Goal: Complete application form: Complete application form

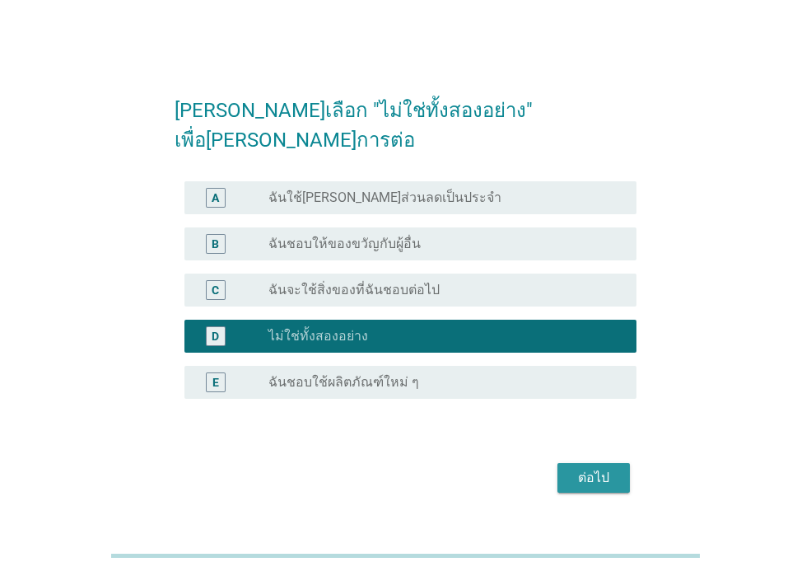
click at [596, 468] on div "ต่อไป" at bounding box center [594, 478] width 46 height 20
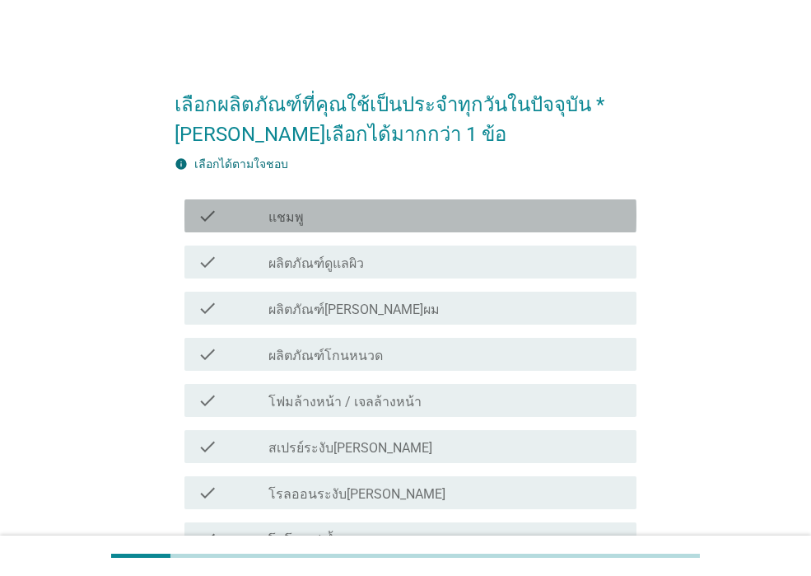
click at [313, 220] on div "check_box_outline_blank แชมพู" at bounding box center [446, 216] width 355 height 20
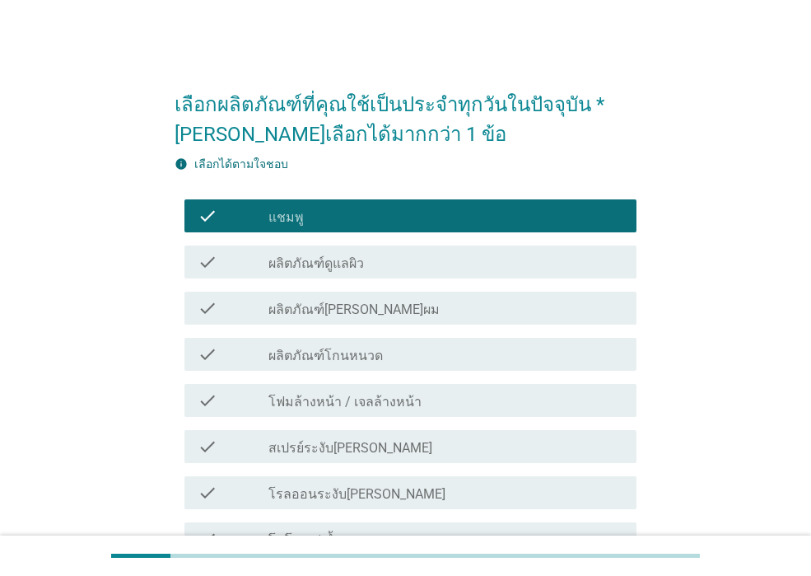
click at [327, 264] on label "ผลิตภัณฑ์ดูแลผิว" at bounding box center [317, 263] width 96 height 16
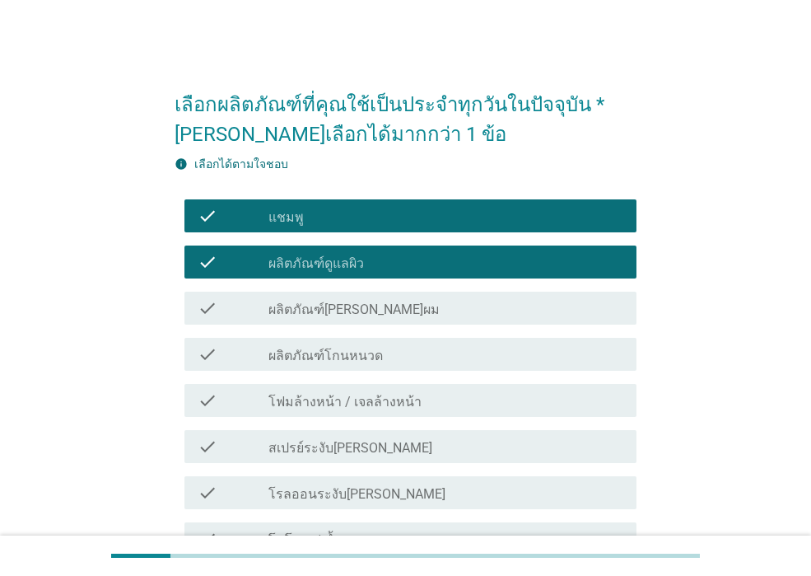
click at [337, 311] on label "ผลิตภัณฑ์[PERSON_NAME]ผม" at bounding box center [354, 309] width 171 height 16
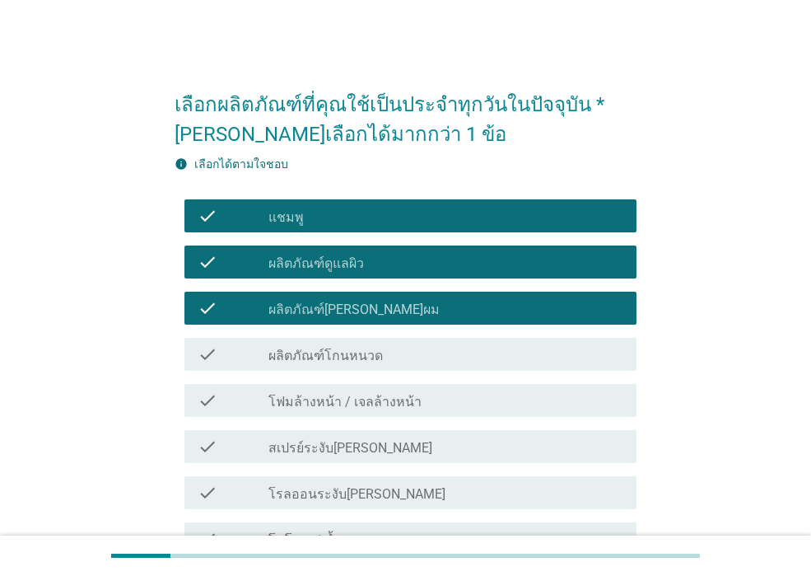
click at [339, 350] on label "ผลิตภัณฑ์โกนหนวด" at bounding box center [326, 356] width 115 height 16
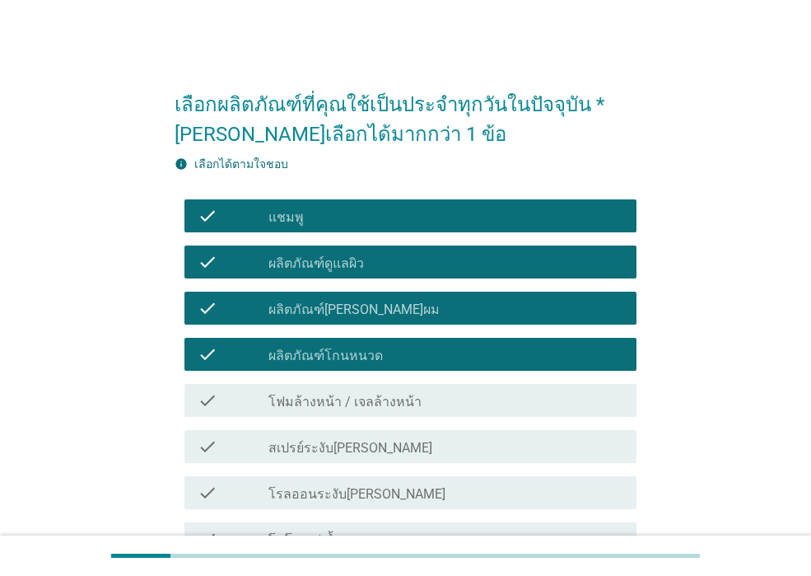
click at [343, 400] on label "โฟมล้างหน้า / เจลล้างหน้า" at bounding box center [345, 402] width 153 height 16
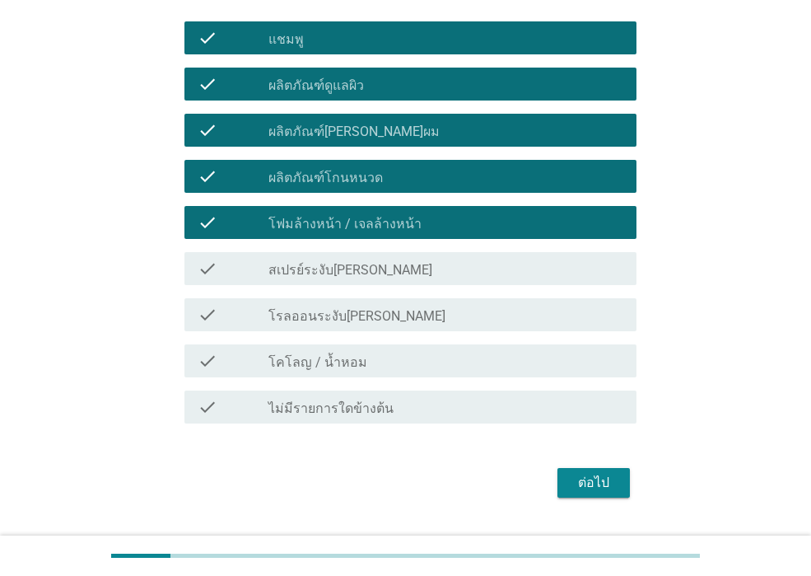
scroll to position [217, 0]
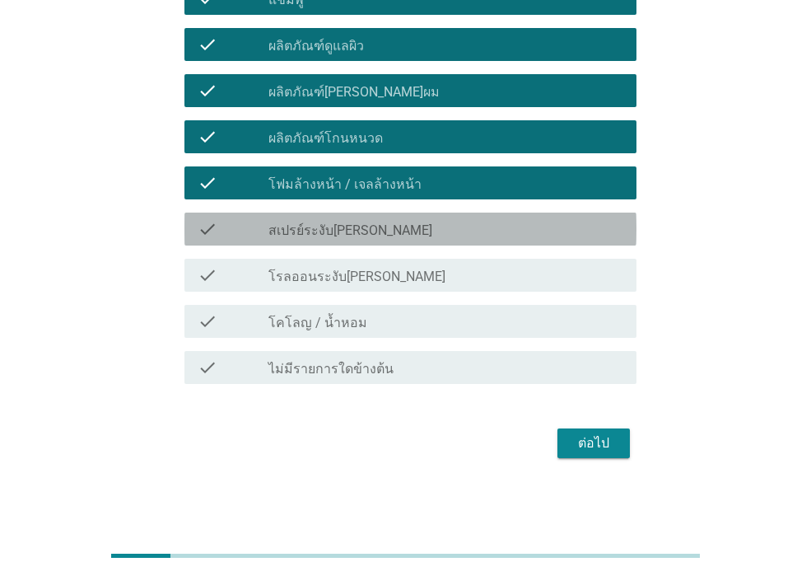
click at [344, 232] on label "สเปรย์ระงับ[PERSON_NAME]" at bounding box center [351, 230] width 164 height 16
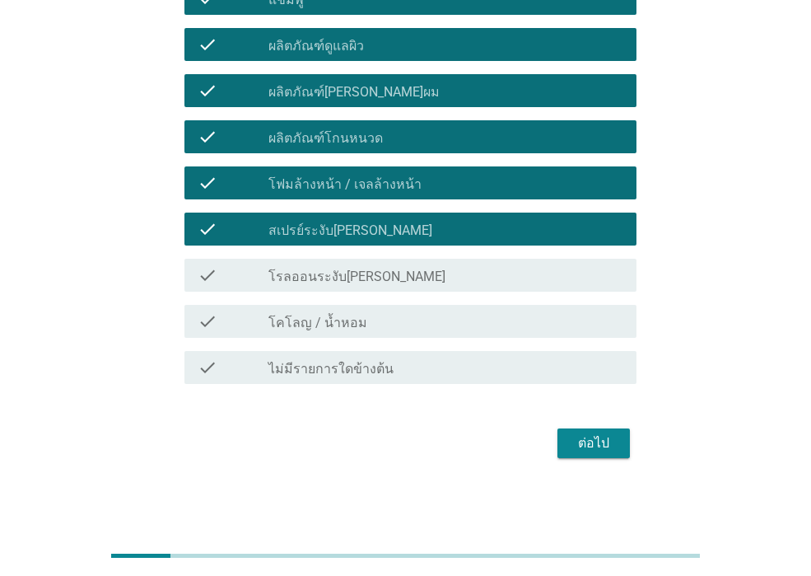
click at [344, 274] on label "โรลออนระงับ[PERSON_NAME]" at bounding box center [357, 277] width 177 height 16
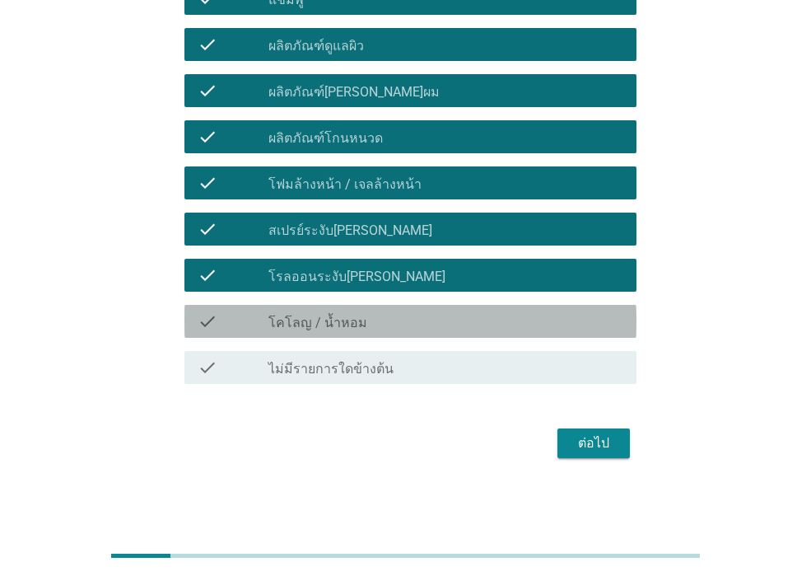
click at [351, 313] on div "check_box_outline_blank โคโลญ / น้ำหอม" at bounding box center [446, 321] width 355 height 20
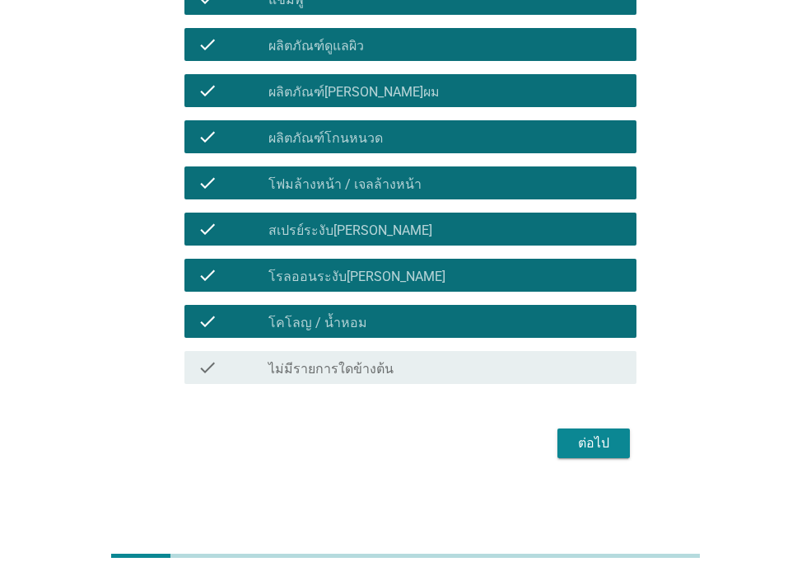
click at [592, 437] on div "ต่อไป" at bounding box center [594, 443] width 46 height 20
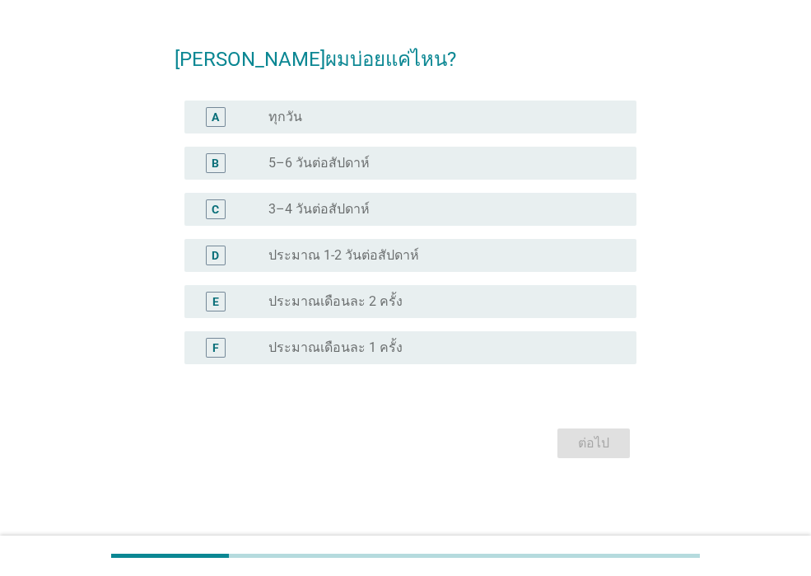
scroll to position [0, 0]
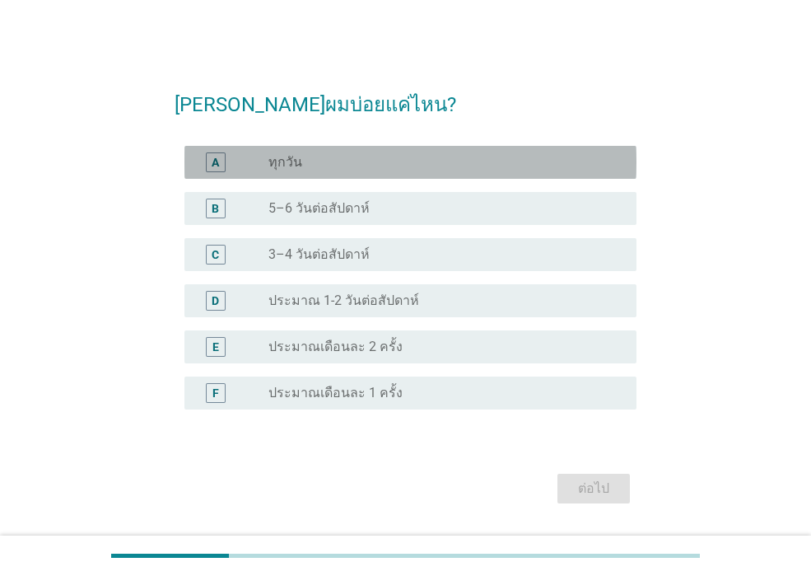
click at [309, 166] on div "radio_button_unchecked ทุกวัน" at bounding box center [440, 162] width 342 height 16
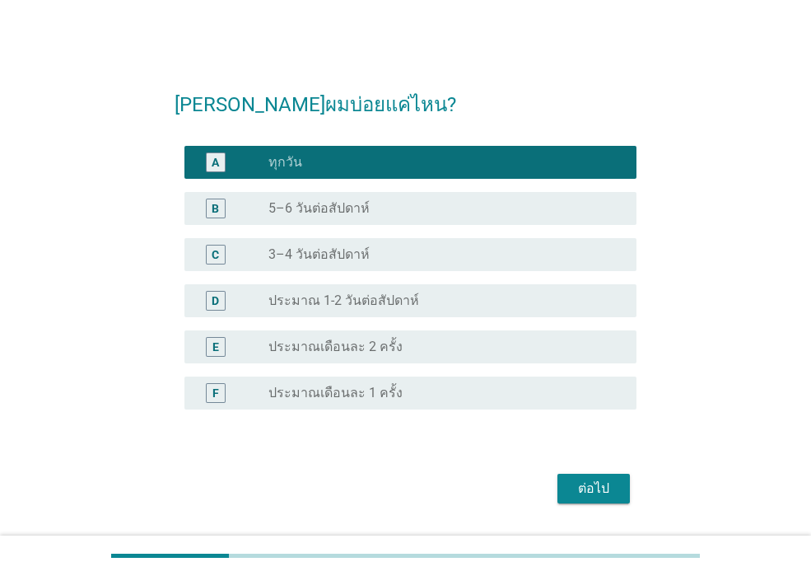
click at [602, 492] on div "ต่อไป" at bounding box center [594, 489] width 46 height 20
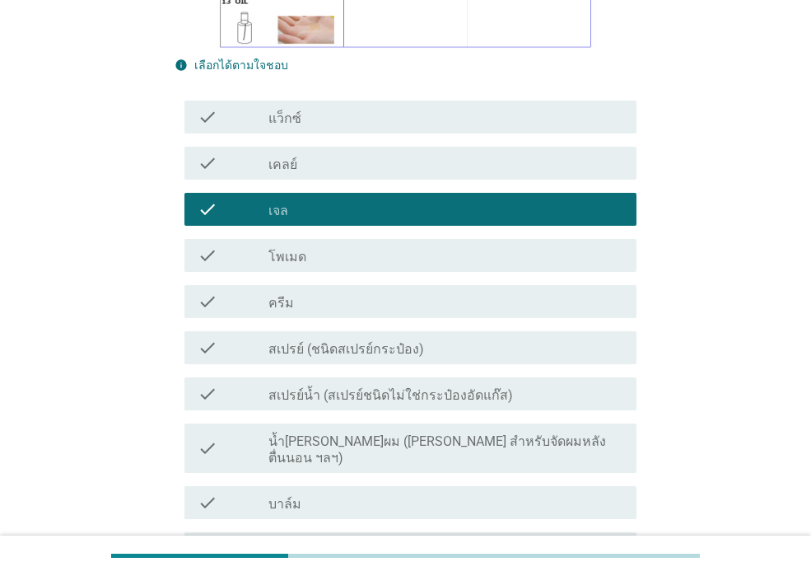
scroll to position [412, 0]
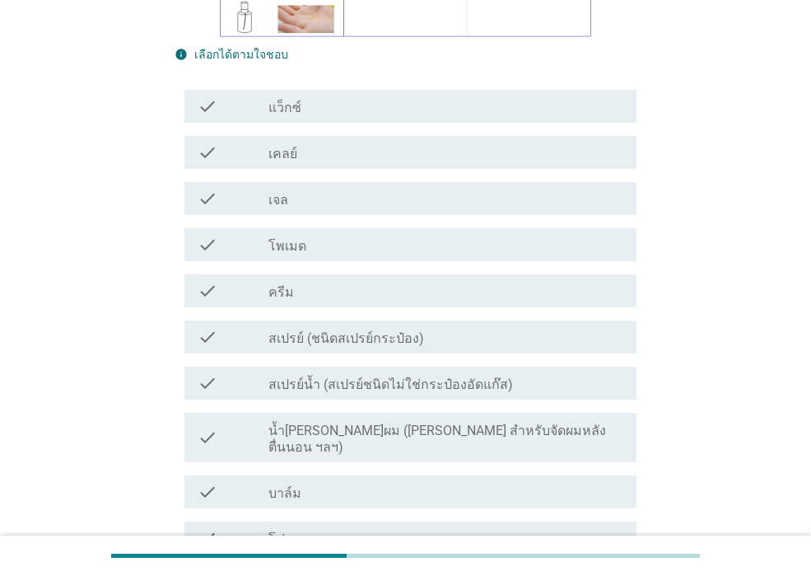
scroll to position [0, 0]
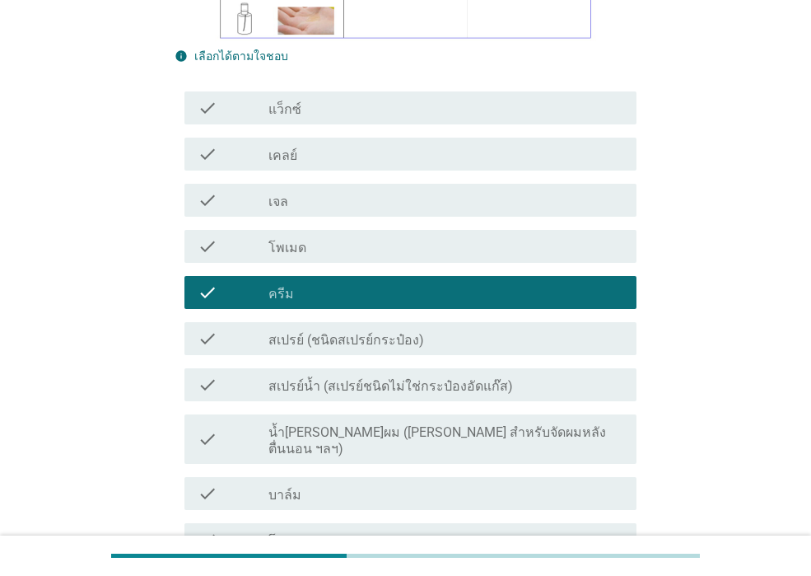
scroll to position [412, 0]
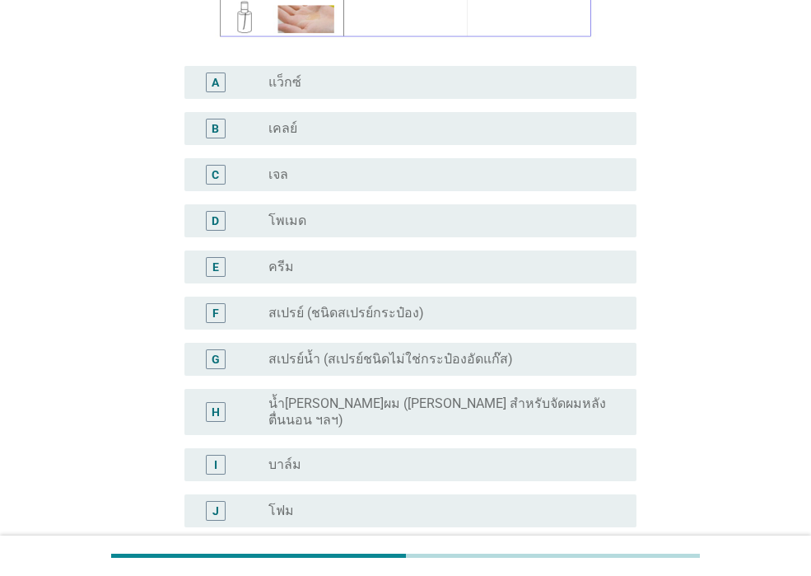
scroll to position [0, 0]
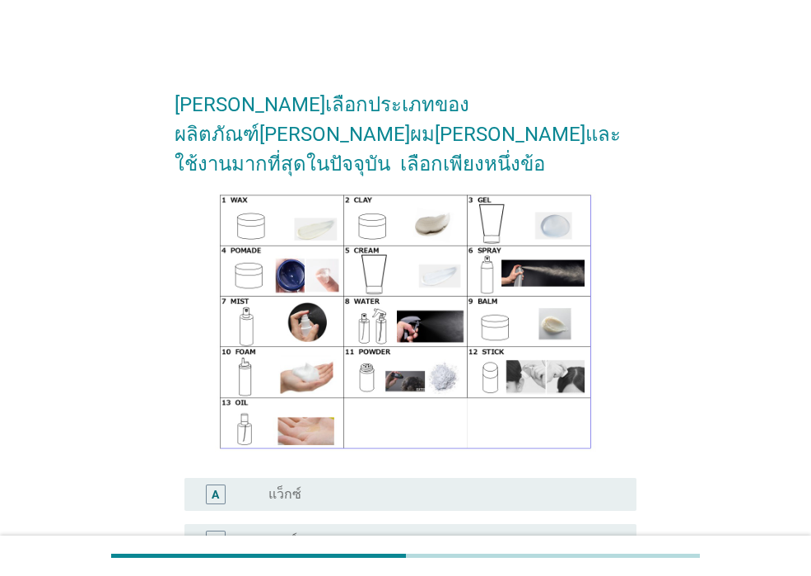
click at [289, 532] on label "เคลย์" at bounding box center [283, 540] width 29 height 16
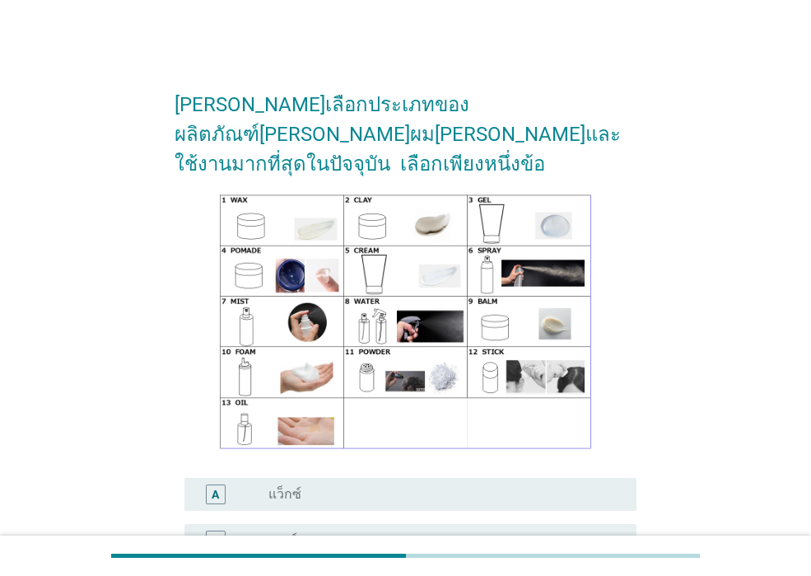
drag, startPoint x: 299, startPoint y: 394, endPoint x: 328, endPoint y: 380, distance: 32.1
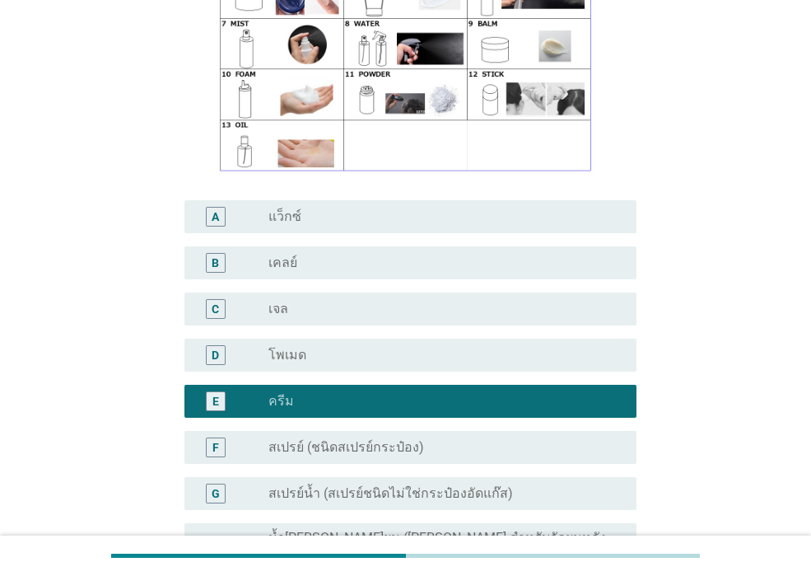
scroll to position [330, 0]
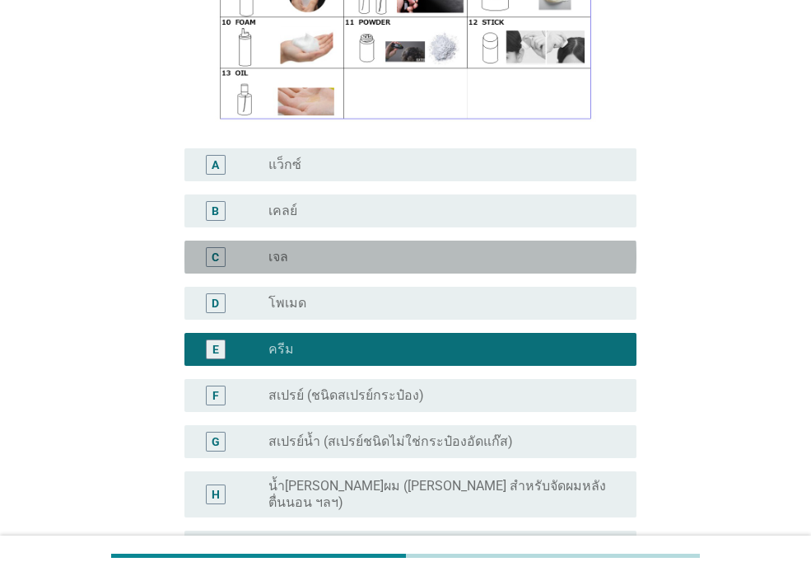
click at [292, 249] on div "radio_button_unchecked เจล" at bounding box center [440, 257] width 342 height 16
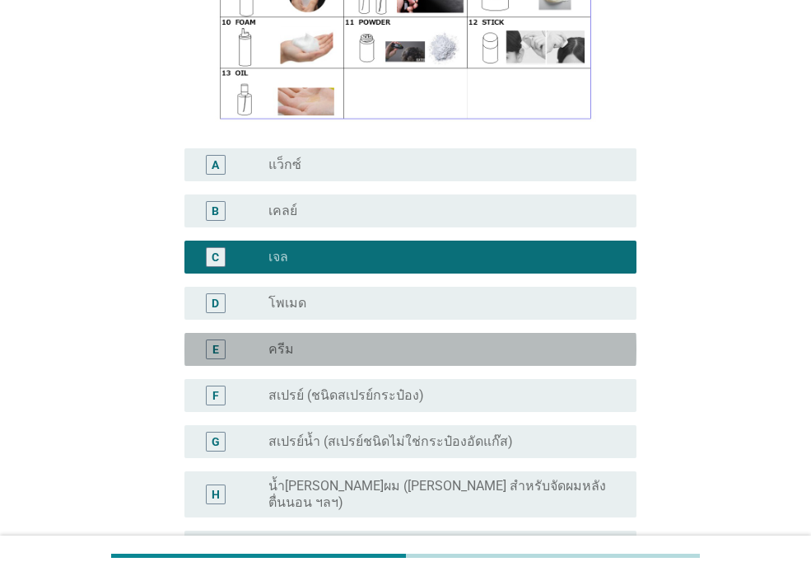
click at [301, 333] on div "E radio_button_unchecked ครีม" at bounding box center [411, 349] width 452 height 33
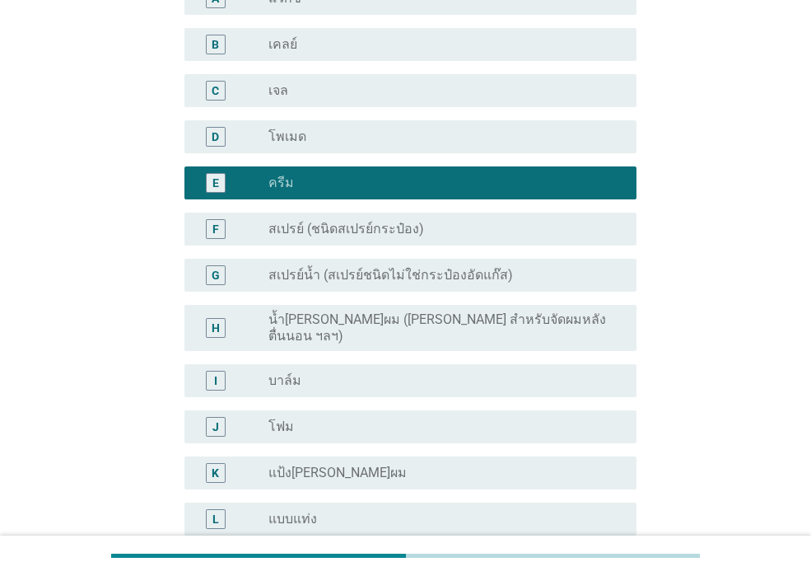
scroll to position [659, 0]
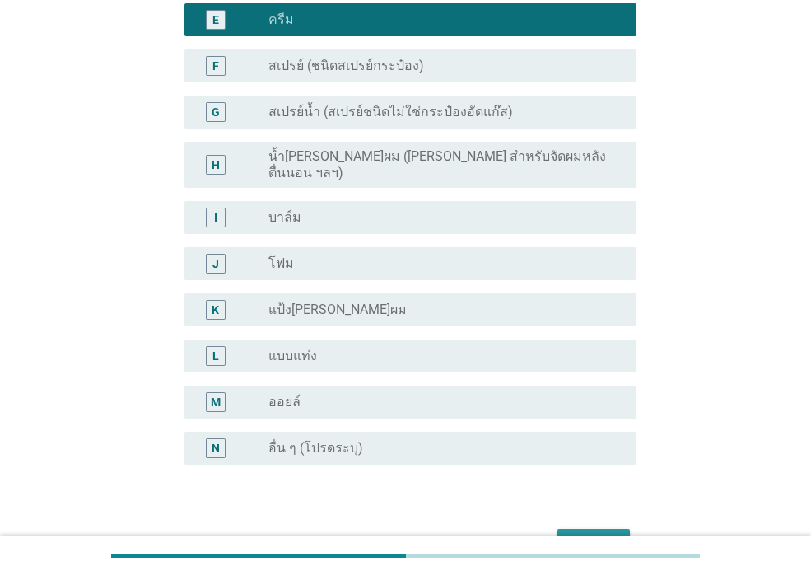
click at [587, 534] on div "ต่อไป" at bounding box center [594, 544] width 46 height 20
